Goal: Task Accomplishment & Management: Manage account settings

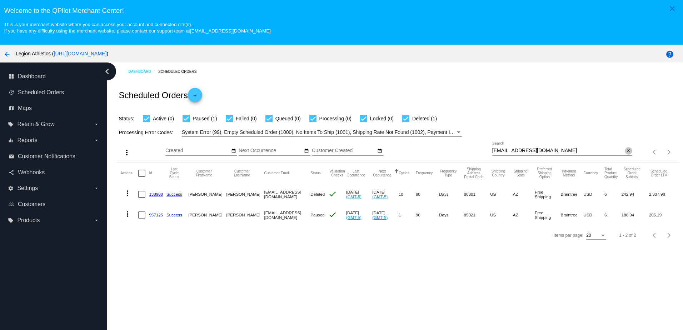
click at [626, 154] on button "close" at bounding box center [629, 151] width 8 height 8
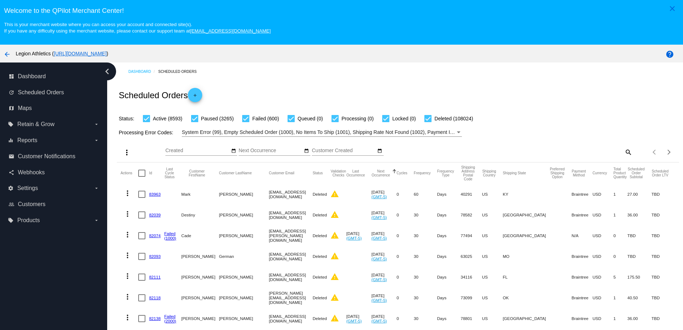
click at [624, 153] on mat-icon "search" at bounding box center [628, 151] width 9 height 11
drag, startPoint x: 582, startPoint y: 151, endPoint x: 582, endPoint y: 142, distance: 9.3
click at [582, 151] on input "Search" at bounding box center [562, 151] width 140 height 6
paste input "[EMAIL_ADDRESS][DOMAIN_NAME]"
type input "[EMAIL_ADDRESS][DOMAIN_NAME]"
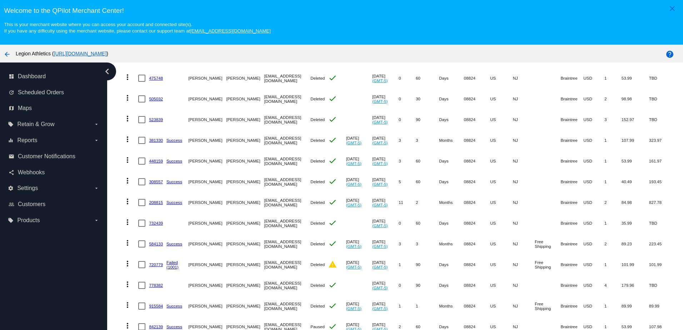
scroll to position [46, 0]
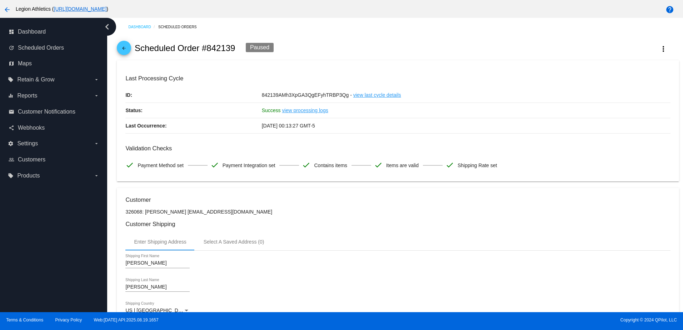
click at [125, 53] on mat-icon "arrow_back" at bounding box center [124, 50] width 9 height 9
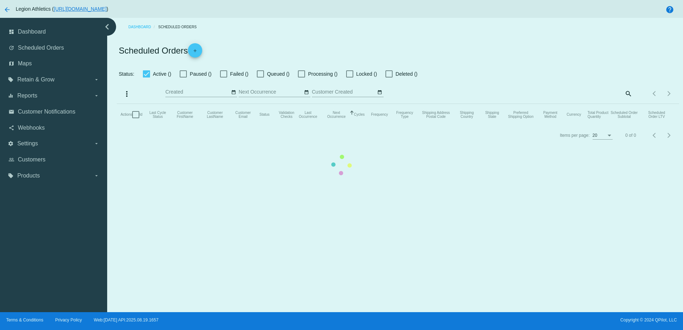
checkbox input "true"
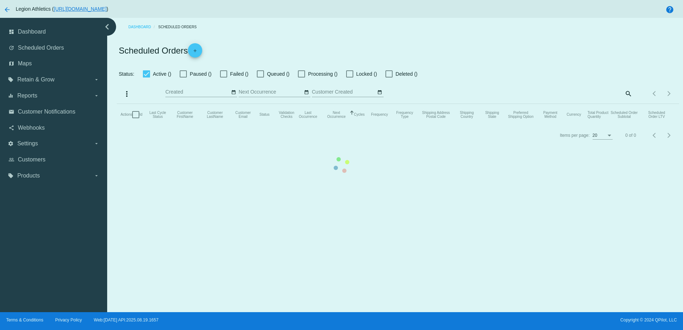
checkbox input "true"
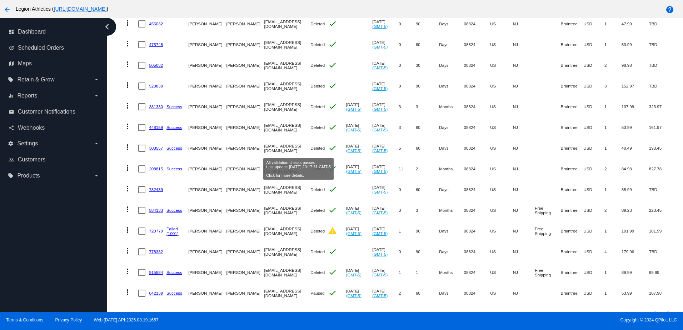
scroll to position [267, 0]
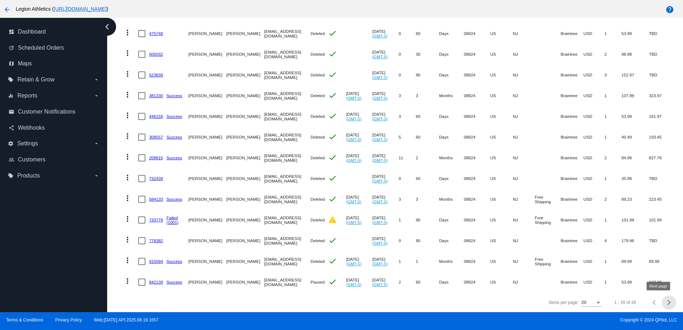
click at [662, 306] on button "Next page" at bounding box center [669, 302] width 14 height 14
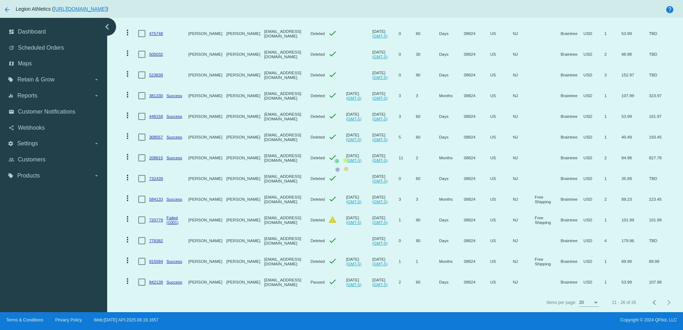
scroll to position [0, 0]
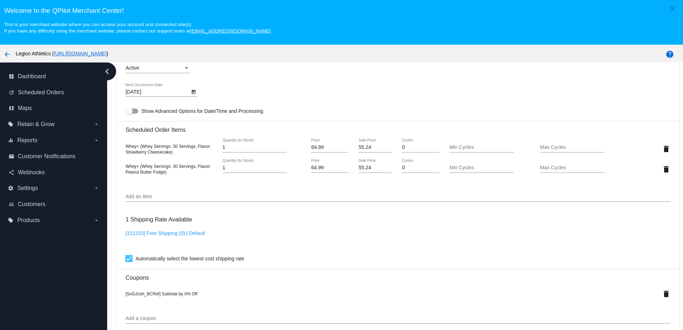
scroll to position [357, 0]
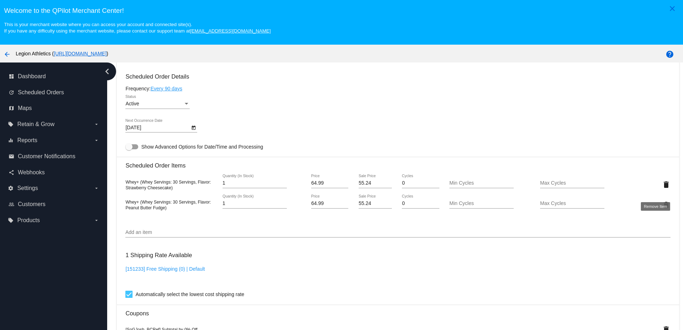
click at [662, 188] on mat-icon "delete" at bounding box center [666, 184] width 9 height 9
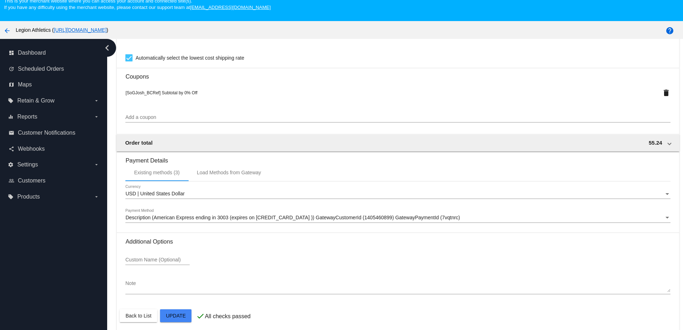
scroll to position [46, 0]
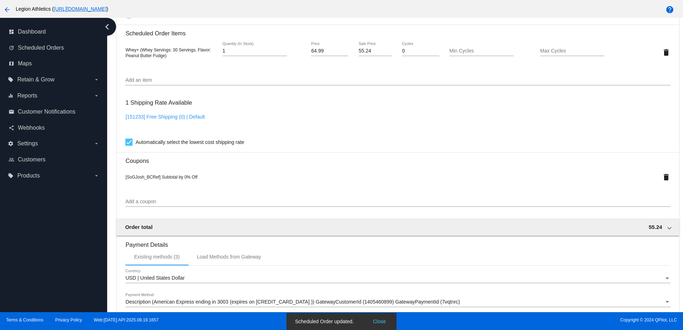
scroll to position [500, 0]
